Goal: Information Seeking & Learning: Learn about a topic

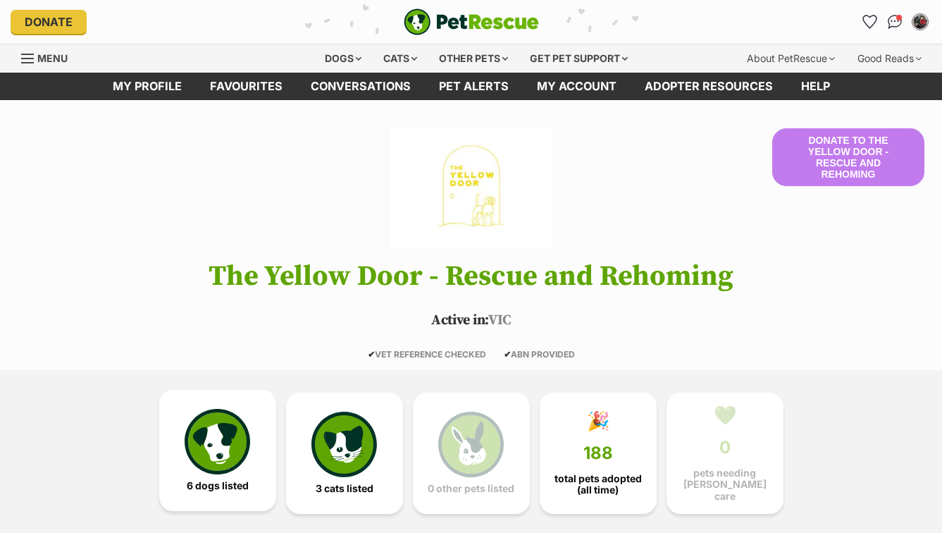
click at [231, 433] on img at bounding box center [217, 441] width 65 height 65
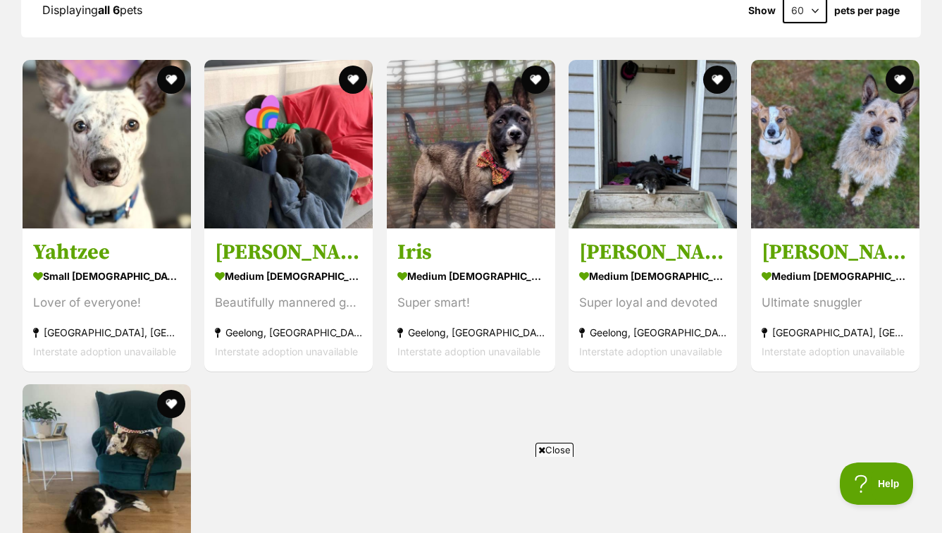
scroll to position [1045, 0]
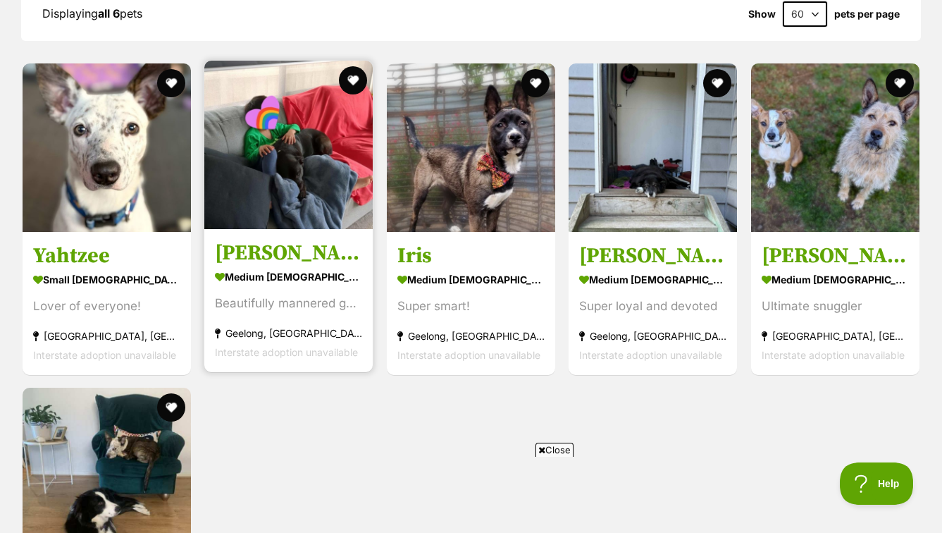
click at [304, 170] on img at bounding box center [288, 145] width 168 height 168
